Goal: Find specific page/section: Find specific page/section

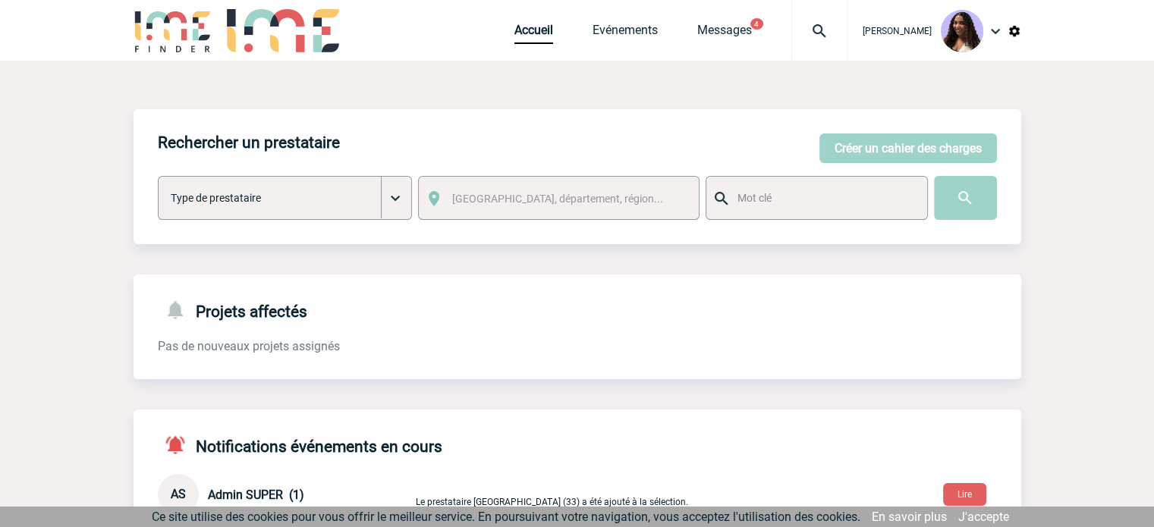
click at [797, 31] on img at bounding box center [819, 31] width 55 height 18
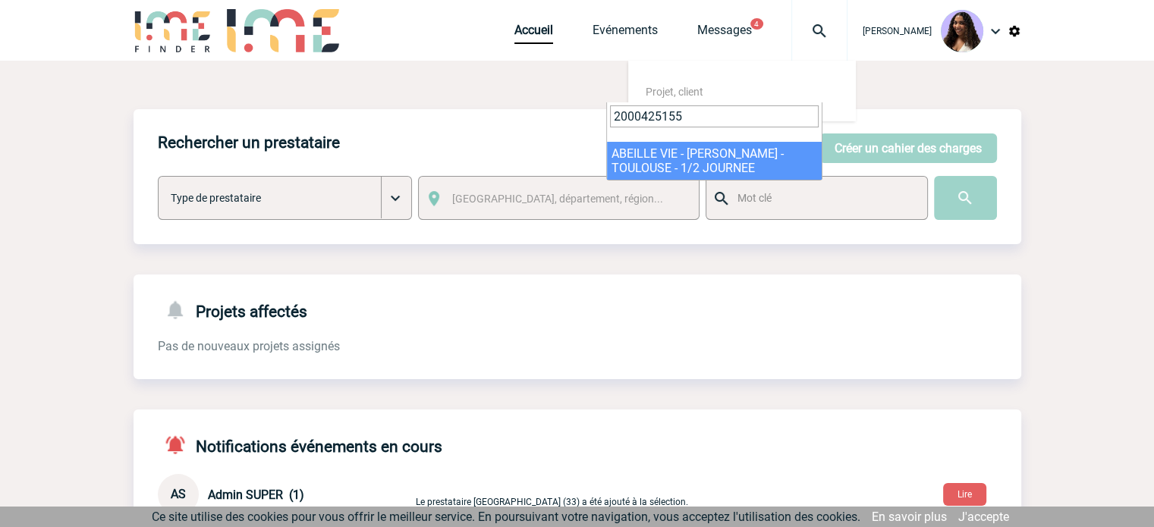
type input "2000425155"
select select "24656"
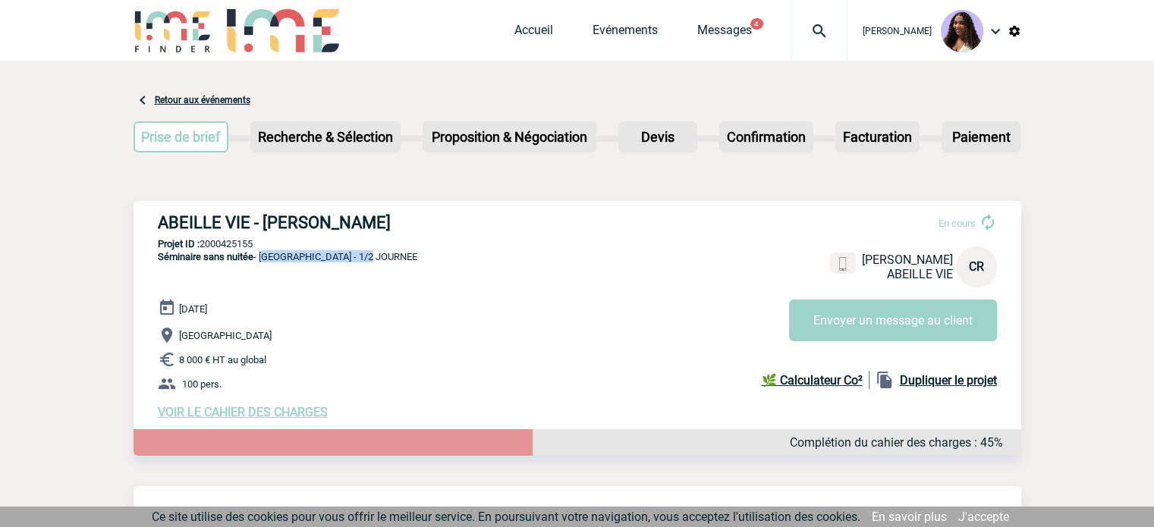
drag, startPoint x: 385, startPoint y: 260, endPoint x: 262, endPoint y: 258, distance: 123.7
click at [262, 258] on div "ABEILLE VIE - Catherine RANSON En cours Catherine RANSON ABEILLE VIE CR Envoyer…" at bounding box center [578, 316] width 888 height 231
copy span "TOULOUSE - 1/2 JOURNEE"
click at [234, 248] on p "Projet ID : 2000425155" at bounding box center [578, 243] width 888 height 11
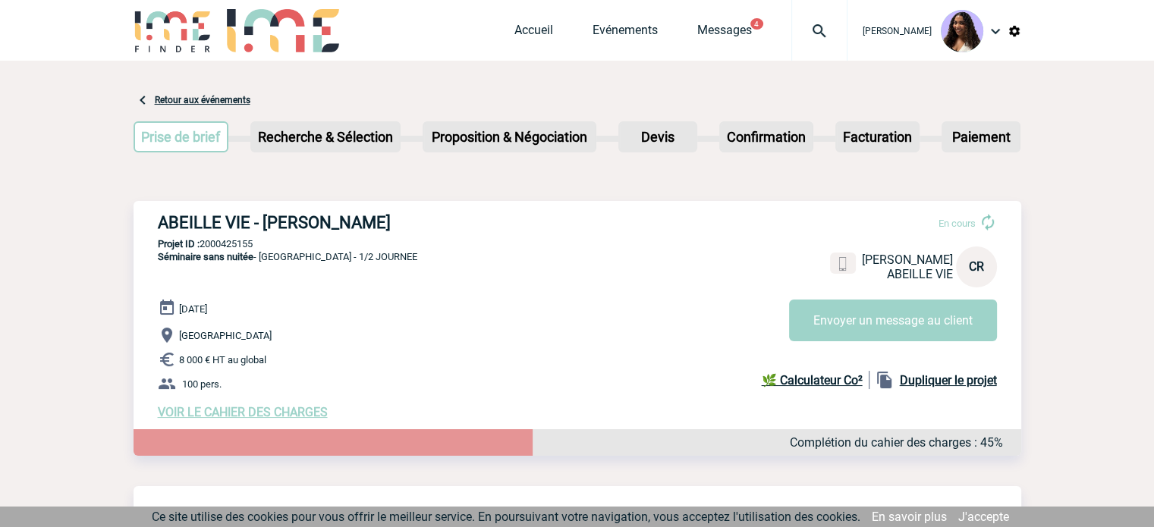
click at [234, 248] on p "Projet ID : 2000425155" at bounding box center [578, 243] width 888 height 11
copy p "2000425155"
click at [792, 36] on img at bounding box center [819, 31] width 55 height 18
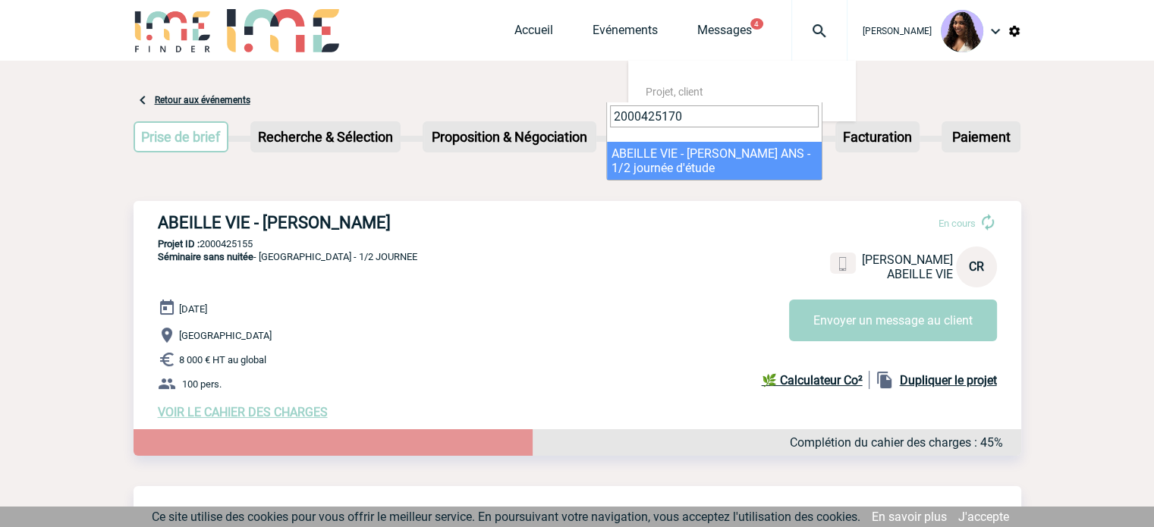
type input "2000425170"
select select "24671"
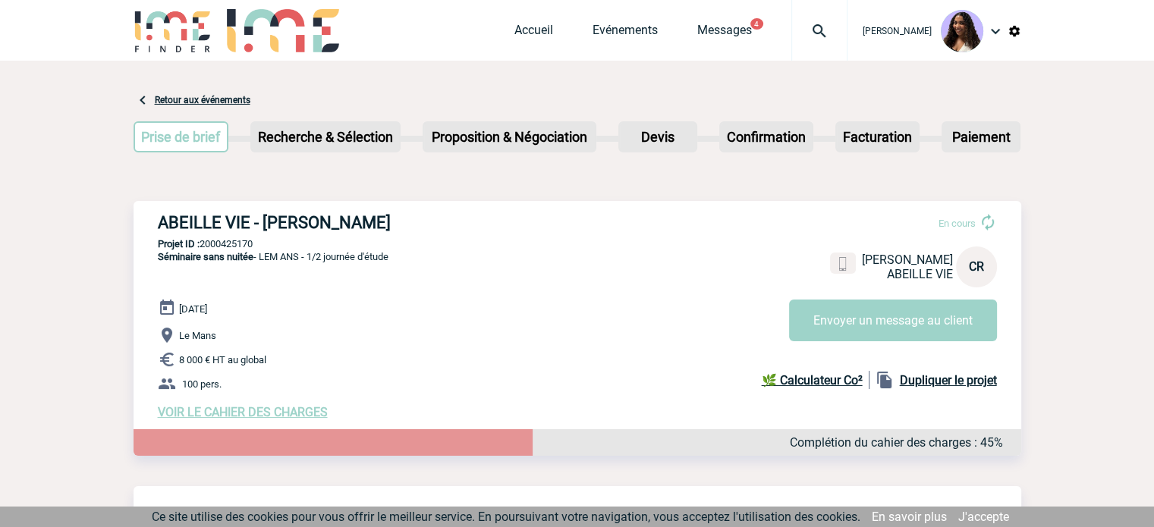
drag, startPoint x: 411, startPoint y: 260, endPoint x: 260, endPoint y: 263, distance: 151.0
click at [260, 263] on div "ABEILLE VIE - Catherine RANSON En cours Catherine RANSON ABEILLE VIE CR Envoyer…" at bounding box center [578, 316] width 888 height 231
copy span "LEM ANS - 1/2 journée d'étude"
click at [346, 385] on p "100 pers." at bounding box center [589, 384] width 863 height 18
drag, startPoint x: 266, startPoint y: 242, endPoint x: 204, endPoint y: 242, distance: 62.2
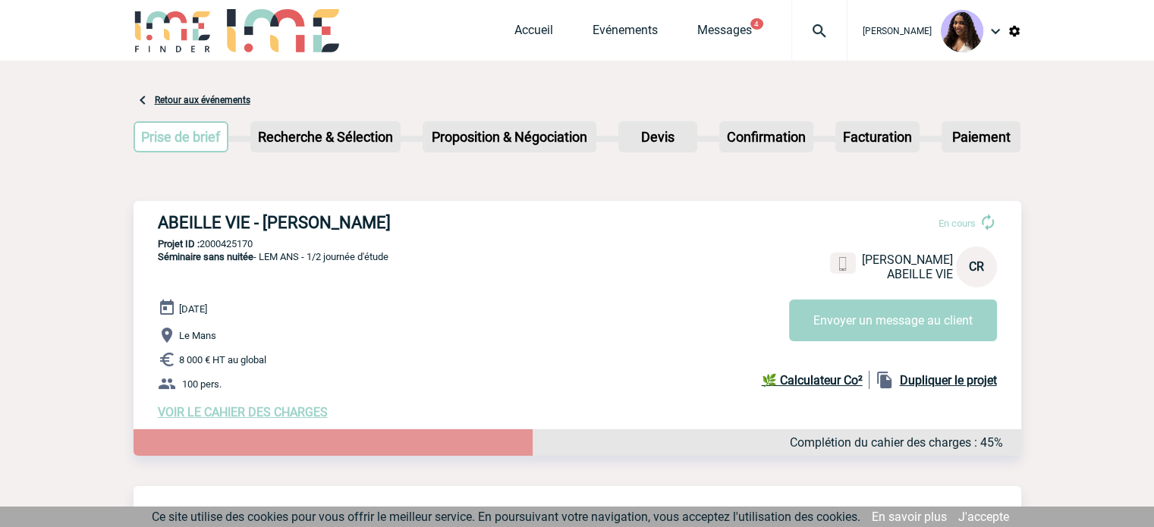
click at [204, 242] on p "Projet ID : 2000425170" at bounding box center [578, 243] width 888 height 11
copy p "2000425170"
